Goal: Task Accomplishment & Management: Manage account settings

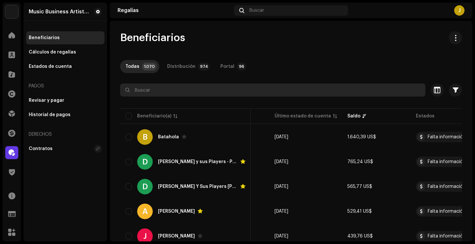
click at [156, 92] on input "text" at bounding box center [272, 90] width 305 height 13
type input "[PERSON_NAME]"
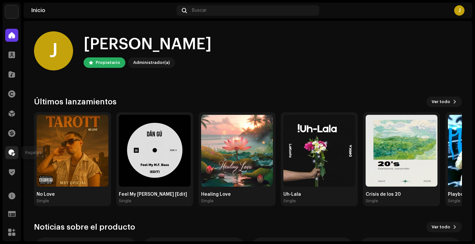
click at [12, 155] on span at bounding box center [11, 152] width 7 height 5
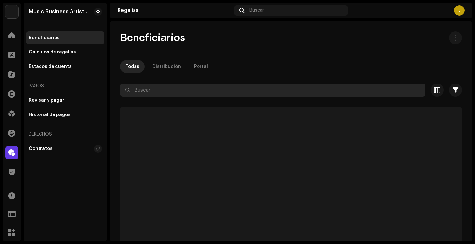
click at [157, 94] on input "text" at bounding box center [272, 90] width 305 height 13
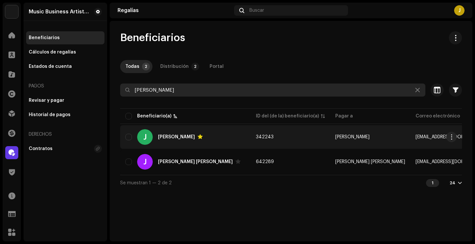
type input "[PERSON_NAME]"
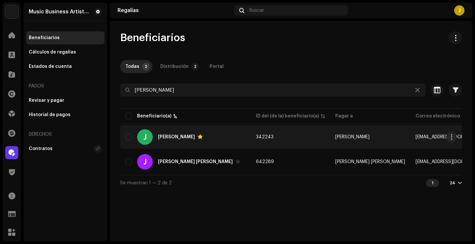
click at [225, 136] on div "J [PERSON_NAME]" at bounding box center [185, 137] width 120 height 16
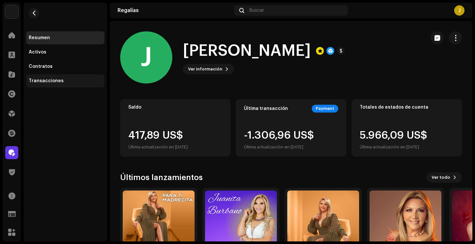
click at [74, 84] on div "Transacciones" at bounding box center [65, 80] width 78 height 13
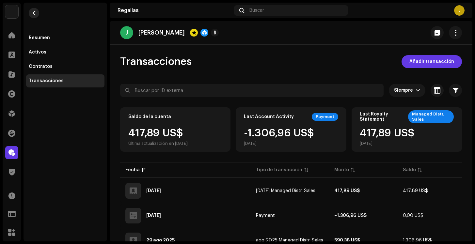
click at [37, 10] on button "button" at bounding box center [34, 13] width 10 height 10
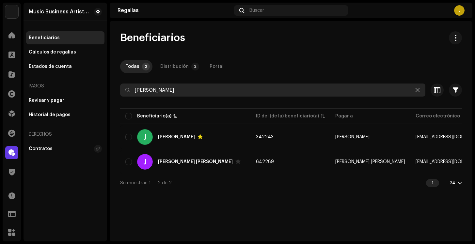
click at [246, 93] on input "[PERSON_NAME]" at bounding box center [272, 90] width 305 height 13
type input "eydar"
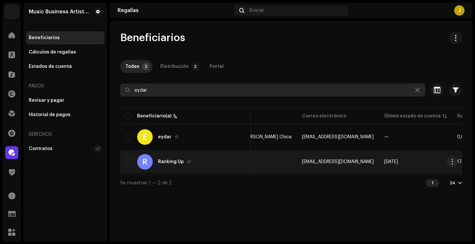
scroll to position [0, 182]
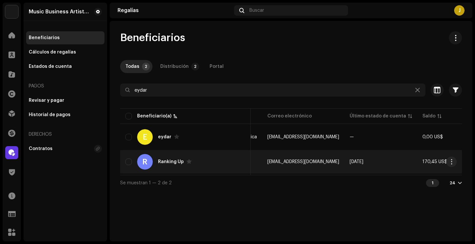
click at [417, 162] on td "170,45 US$" at bounding box center [451, 162] width 69 height 24
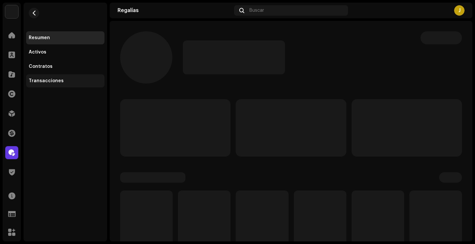
click at [59, 82] on div "Transacciones" at bounding box center [46, 80] width 35 height 5
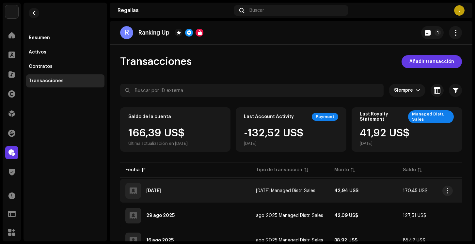
scroll to position [64, 0]
